Goal: Obtain resource: Obtain resource

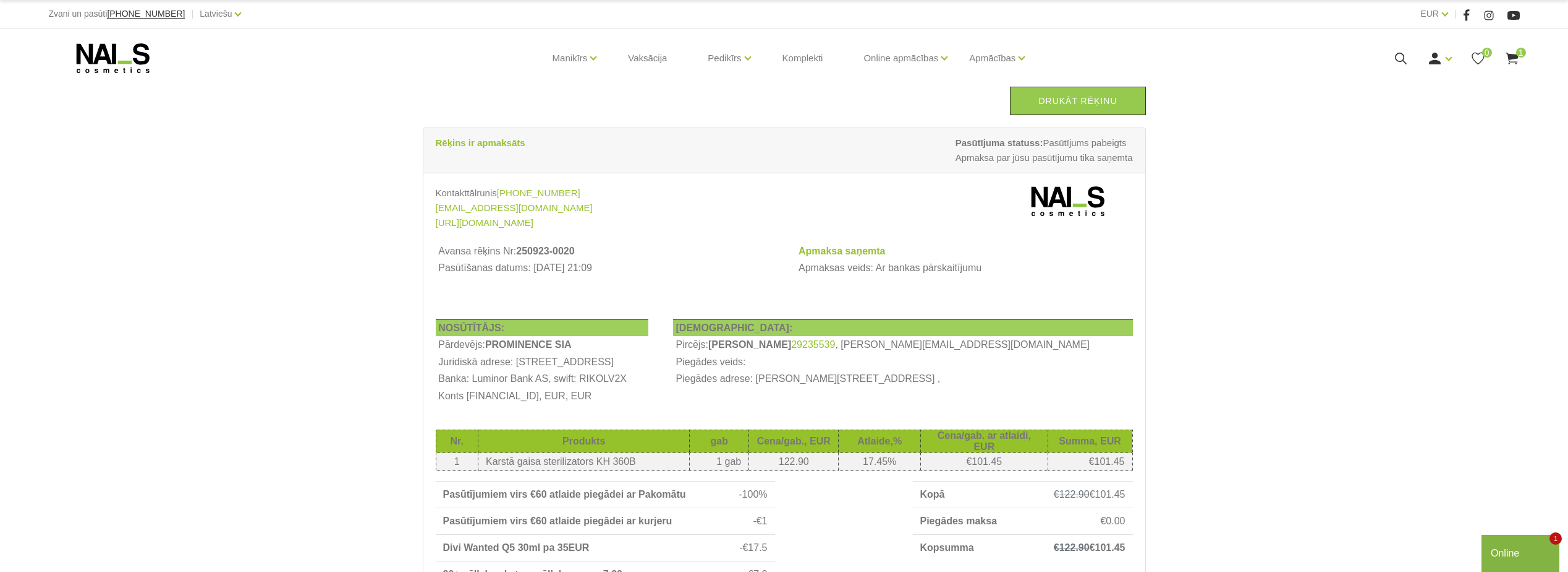
drag, startPoint x: 1075, startPoint y: 98, endPoint x: 71, endPoint y: 501, distance: 1081.9
click at [1075, 98] on link "Drukāt rēķinu" at bounding box center [1078, 100] width 135 height 29
